Goal: Use online tool/utility: Utilize a website feature to perform a specific function

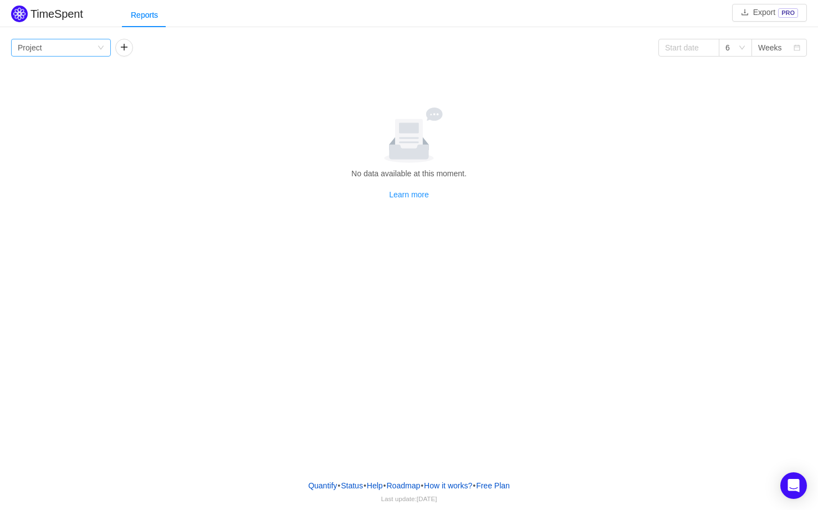
click at [100, 50] on icon "icon: down" at bounding box center [100, 47] width 7 height 7
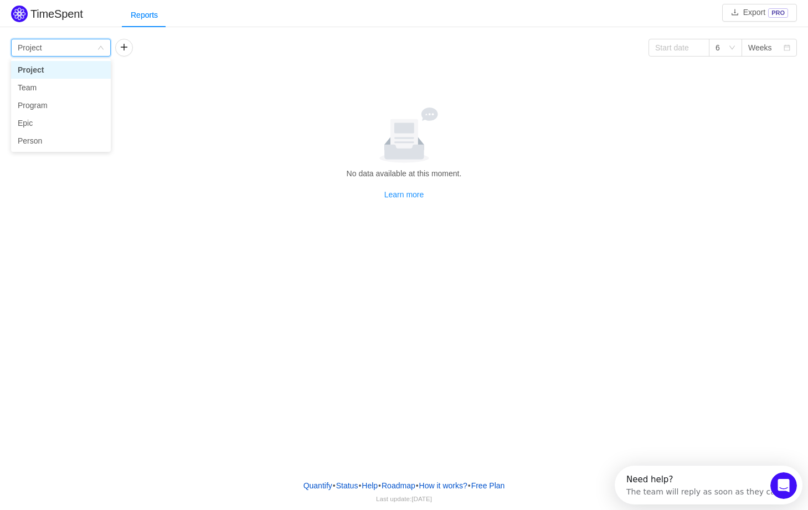
click at [100, 50] on icon "icon: down" at bounding box center [100, 47] width 7 height 7
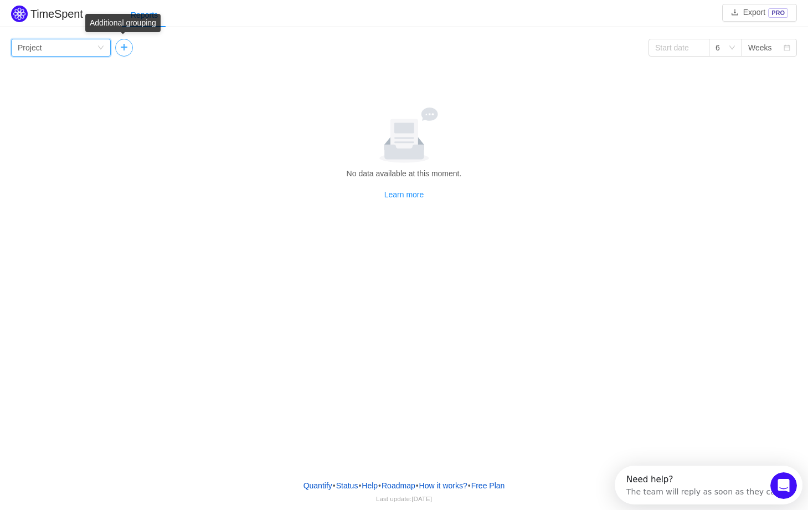
click at [122, 50] on button "button" at bounding box center [124, 48] width 18 height 18
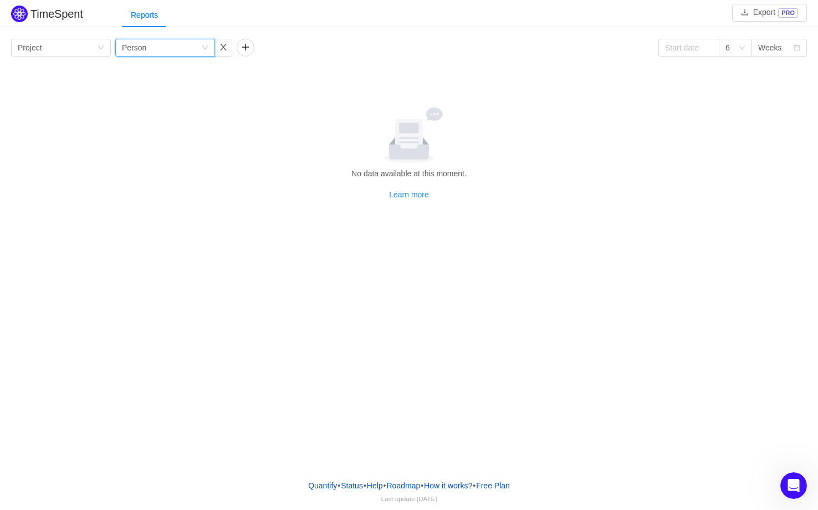
click at [209, 50] on div "Group by Person" at bounding box center [165, 48] width 100 height 18
click at [141, 70] on li "Issue" at bounding box center [165, 70] width 100 height 18
click at [242, 50] on button "button" at bounding box center [246, 48] width 18 height 18
click at [96, 42] on div "Group by Project" at bounding box center [57, 47] width 79 height 17
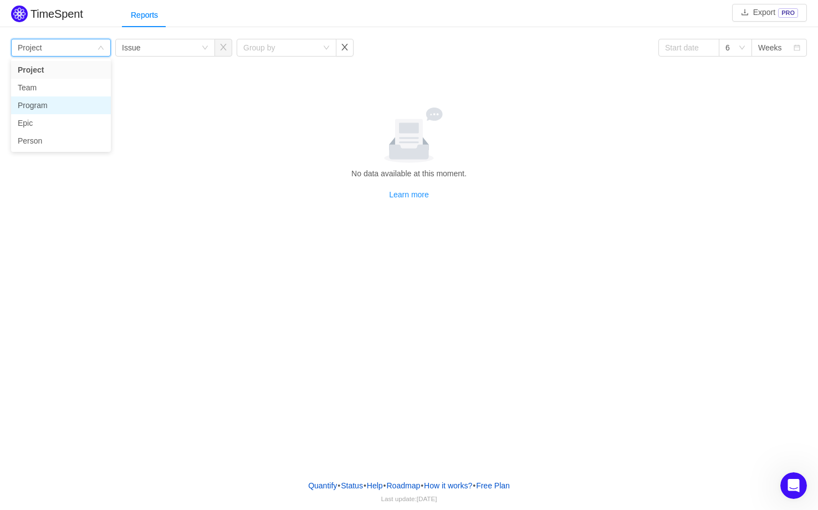
click at [80, 106] on li "Program" at bounding box center [61, 105] width 100 height 18
click at [201, 49] on div "Group by Issue" at bounding box center [165, 48] width 100 height 18
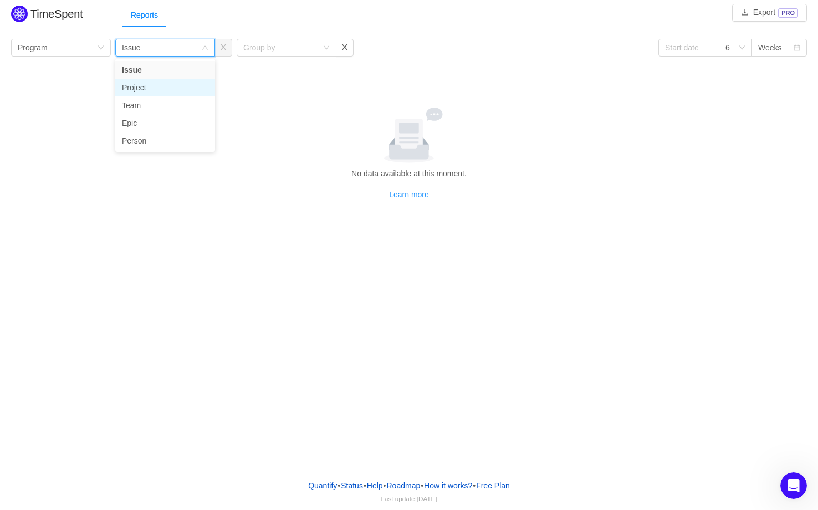
click at [140, 85] on li "Project" at bounding box center [165, 88] width 100 height 18
click at [321, 47] on div "Group by" at bounding box center [282, 47] width 79 height 17
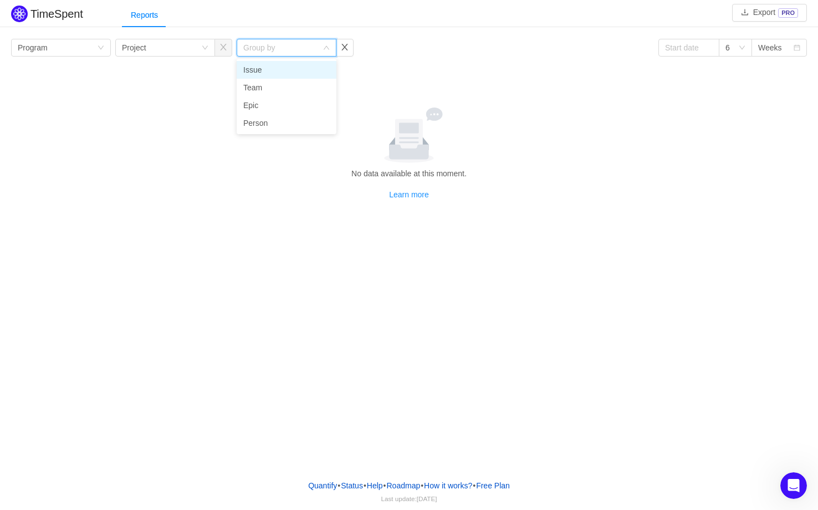
click at [299, 66] on li "Issue" at bounding box center [287, 70] width 100 height 18
